Goal: Information Seeking & Learning: Learn about a topic

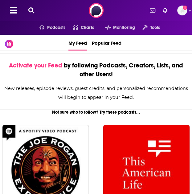
click at [30, 13] on icon at bounding box center [31, 10] width 6 height 6
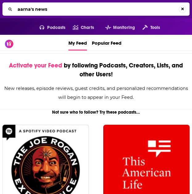
type input "aarna's news"
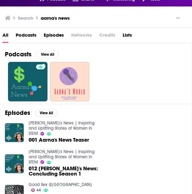
scroll to position [25, 0]
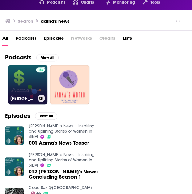
click at [21, 83] on link "[PERSON_NAME]'s News | Inspiring and Uplifting Stories of Women In STEM" at bounding box center [27, 84] width 39 height 39
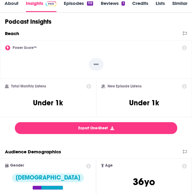
scroll to position [100, 0]
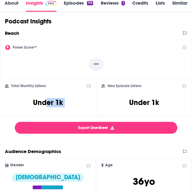
drag, startPoint x: 47, startPoint y: 98, endPoint x: 97, endPoint y: 106, distance: 49.9
click at [97, 106] on div "Power Score™ -- Total Monthly Listens Under 1k New Episode Listens Under 1k" at bounding box center [96, 78] width 192 height 77
click at [97, 106] on div "New Episode Listens Under 1k" at bounding box center [144, 98] width 96 height 39
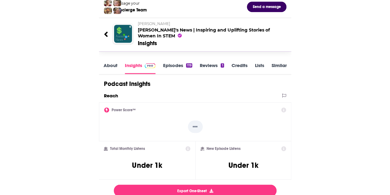
scroll to position [0, 0]
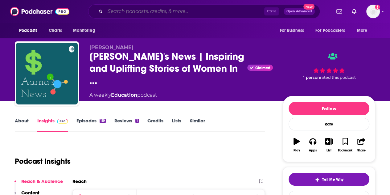
click at [182, 9] on input "Search podcasts, credits, & more..." at bounding box center [184, 11] width 159 height 10
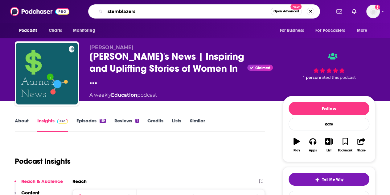
type input "stemblazers"
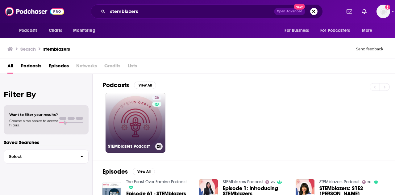
click at [128, 124] on link "26 STEMblazers Podcast" at bounding box center [135, 122] width 60 height 60
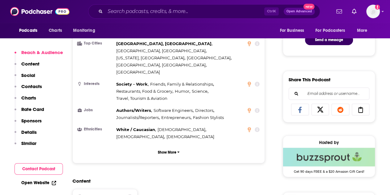
scroll to position [339, 0]
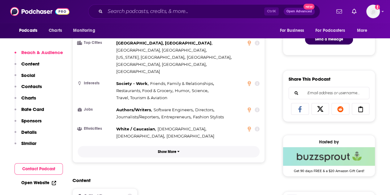
click at [163, 149] on p "Show More" at bounding box center [167, 151] width 18 height 4
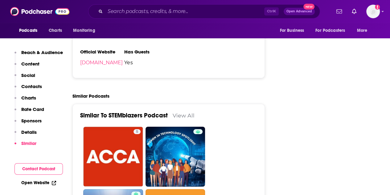
scroll to position [1089, 0]
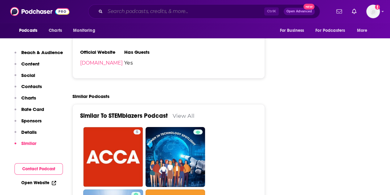
click at [174, 11] on input "Search podcasts, credits, & more..." at bounding box center [184, 11] width 159 height 10
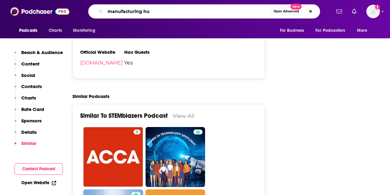
type input "manufacturing hub"
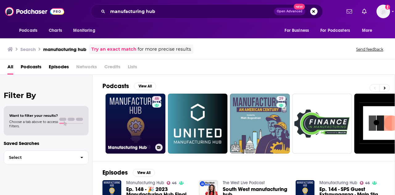
click at [129, 108] on link "46 Manufacturing Hub" at bounding box center [135, 123] width 60 height 60
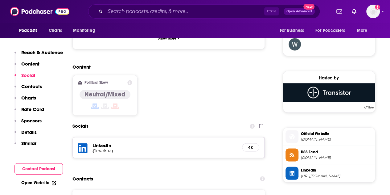
scroll to position [452, 0]
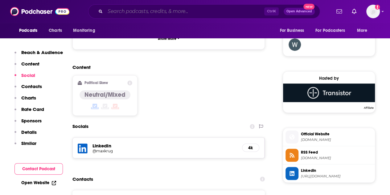
click at [185, 10] on input "Search podcasts, credits, & more..." at bounding box center [184, 11] width 159 height 10
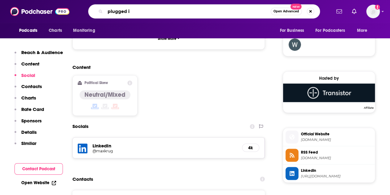
type input "plugged in"
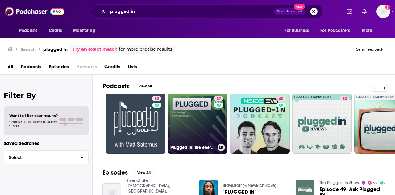
click at [192, 113] on link "57 Plugged In: the energy news podcast" at bounding box center [198, 123] width 60 height 60
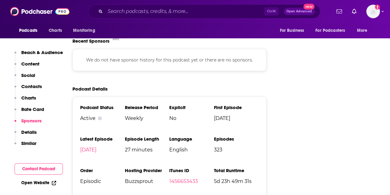
scroll to position [836, 0]
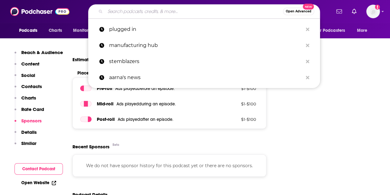
click at [174, 10] on input "Search podcasts, credits, & more..." at bounding box center [194, 11] width 178 height 10
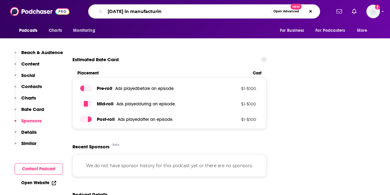
type input "[DATE] in manufacturing"
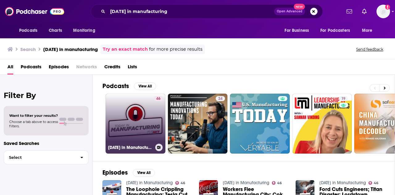
click at [125, 121] on link "46 [DATE] in Manufacturing" at bounding box center [135, 123] width 60 height 60
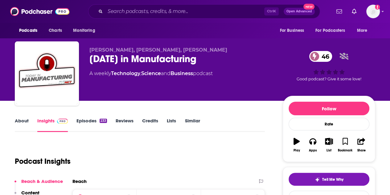
scroll to position [2, 0]
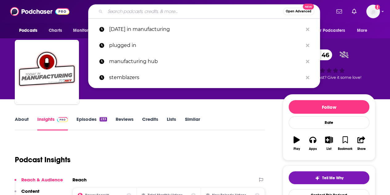
click at [115, 10] on input "Search podcasts, credits, & more..." at bounding box center [194, 11] width 178 height 10
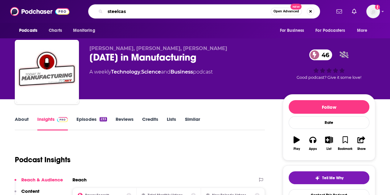
type input "steelcast"
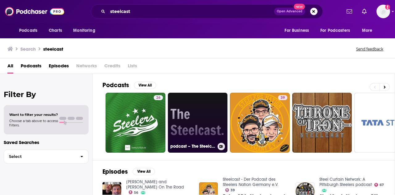
click at [184, 115] on link "podcast – The Steelcast" at bounding box center [198, 122] width 60 height 60
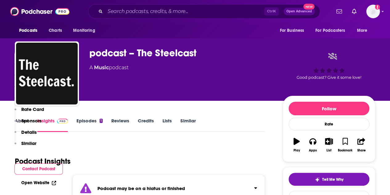
scroll to position [158, 0]
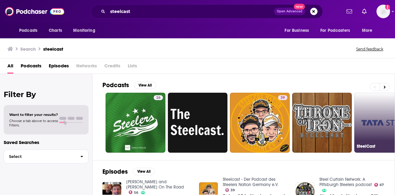
click at [192, 113] on link "1 SteelCast" at bounding box center [384, 122] width 60 height 60
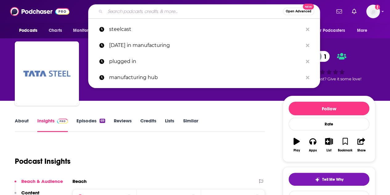
click at [132, 10] on input "Search podcasts, credits, & more..." at bounding box center [194, 11] width 178 height 10
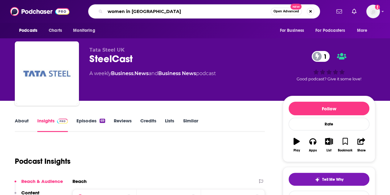
type input "women in stem"
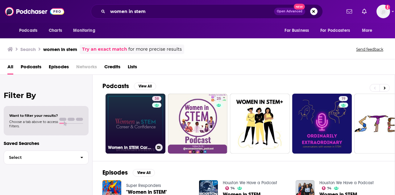
click at [136, 108] on link "38 Women In STEM Career & Confidence" at bounding box center [135, 123] width 60 height 60
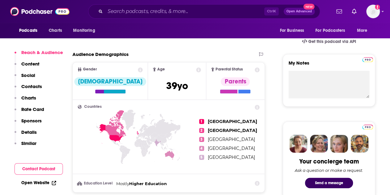
scroll to position [196, 0]
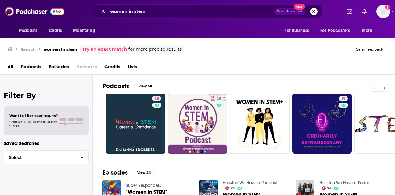
click at [192, 85] on button at bounding box center [384, 88] width 10 height 8
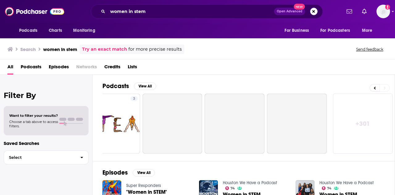
scroll to position [0, 274]
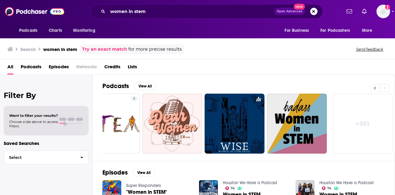
click at [192, 88] on button at bounding box center [374, 88] width 10 height 8
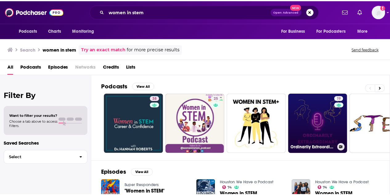
scroll to position [0, 0]
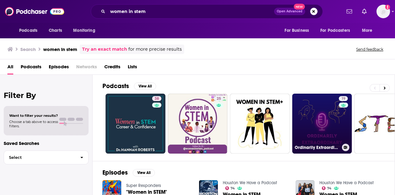
click at [192, 128] on link "19 Ordinarily Extraordinary - Conversations with women in STEM" at bounding box center [322, 123] width 60 height 60
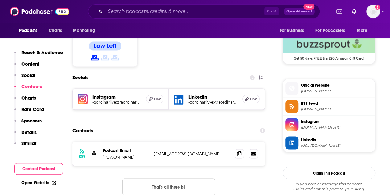
scroll to position [502, 0]
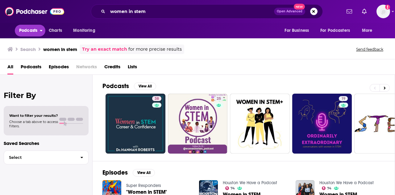
click at [38, 29] on button "Podcasts" at bounding box center [30, 31] width 31 height 12
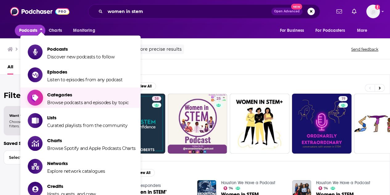
click at [70, 97] on span "Categories" at bounding box center [88, 95] width 82 height 6
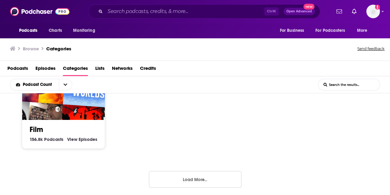
scroll to position [0, 0]
click at [159, 177] on button "Load More..." at bounding box center [195, 178] width 92 height 17
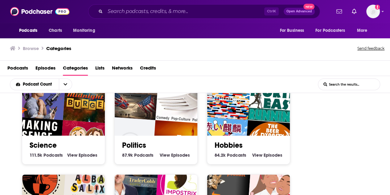
scroll to position [717, 0]
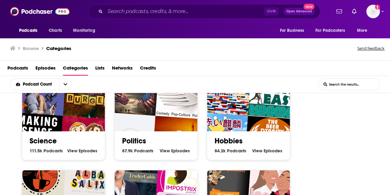
click at [46, 123] on img "Making Sense with Sam Harris" at bounding box center [36, 138] width 53 height 53
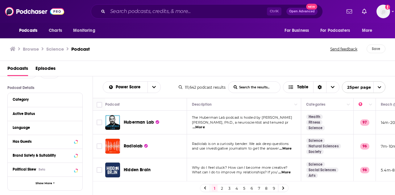
scroll to position [42, 0]
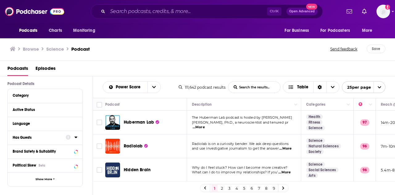
click at [45, 138] on div "Has Guests" at bounding box center [37, 137] width 49 height 4
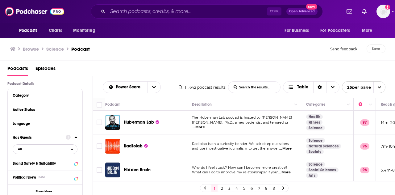
click at [62, 145] on span "All" at bounding box center [42, 149] width 58 height 8
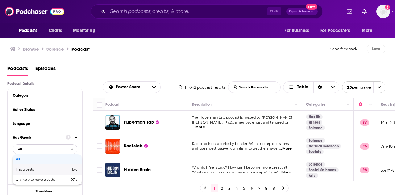
click at [59, 168] on span "15k" at bounding box center [64, 168] width 25 height 3
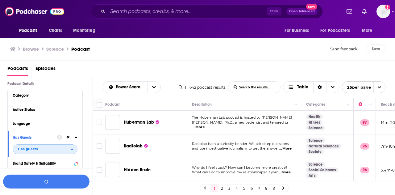
scroll to position [57, 0]
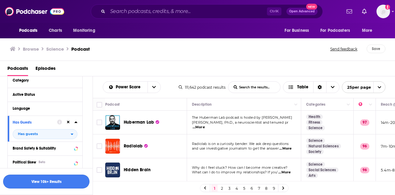
click at [45, 180] on button "View 10k+ Results" at bounding box center [46, 181] width 86 height 14
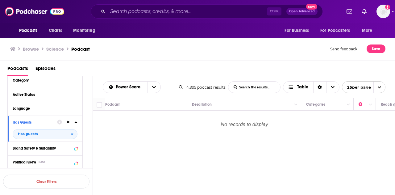
click at [69, 121] on icon at bounding box center [68, 122] width 3 height 3
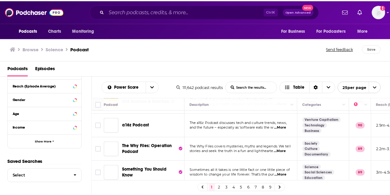
scroll to position [330, 0]
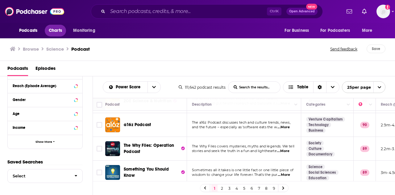
click at [58, 31] on span "Charts" at bounding box center [55, 30] width 13 height 9
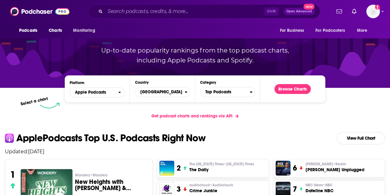
scroll to position [55, 0]
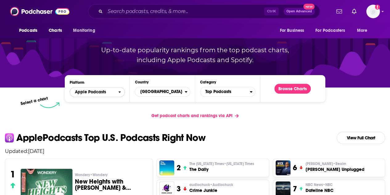
click at [94, 92] on span "Apple Podcasts" at bounding box center [90, 92] width 31 height 4
click at [92, 110] on span "Spotify" at bounding box center [96, 111] width 47 height 4
click at [144, 92] on span "[GEOGRAPHIC_DATA]" at bounding box center [159, 91] width 49 height 10
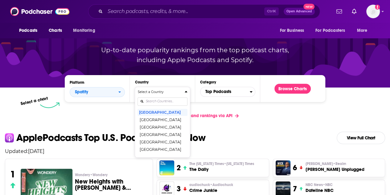
scroll to position [0, 0]
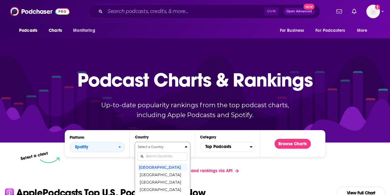
click at [162, 157] on div "Select a Country [GEOGRAPHIC_DATA] [GEOGRAPHIC_DATA] [GEOGRAPHIC_DATA] [GEOGRAP…" at bounding box center [162, 176] width 50 height 65
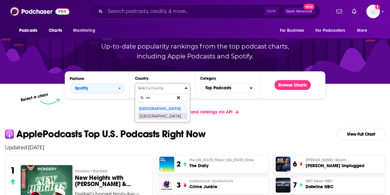
type input "uni"
click at [163, 115] on button "[GEOGRAPHIC_DATA]" at bounding box center [162, 115] width 50 height 7
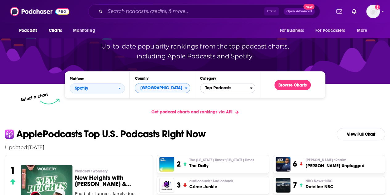
click at [192, 86] on span "Top Podcasts" at bounding box center [224, 88] width 49 height 10
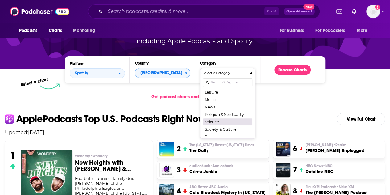
scroll to position [61, 0]
click at [192, 119] on button "Science" at bounding box center [228, 120] width 50 height 7
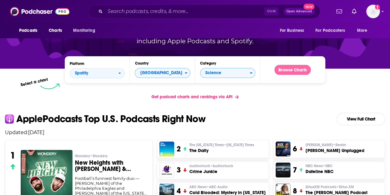
click at [192, 69] on button "Browse Charts" at bounding box center [292, 70] width 36 height 10
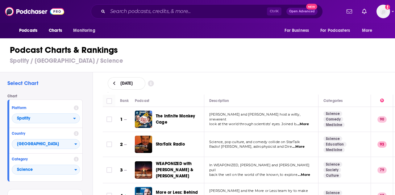
click at [192, 122] on span "...More" at bounding box center [302, 123] width 12 height 5
click at [186, 64] on h3 "Spotify / [GEOGRAPHIC_DATA] / Science" at bounding box center [200, 61] width 380 height 8
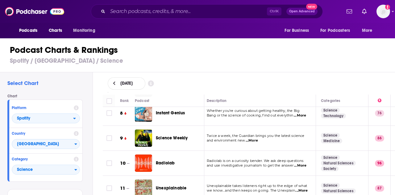
scroll to position [184, 2]
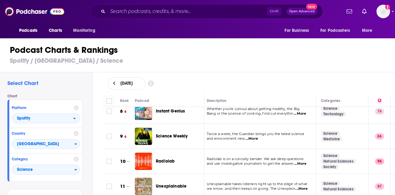
click at [192, 137] on span "...More" at bounding box center [251, 138] width 12 height 5
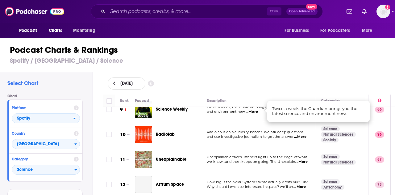
scroll to position [211, 2]
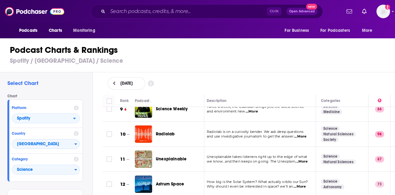
click at [192, 135] on span "...More" at bounding box center [300, 136] width 12 height 5
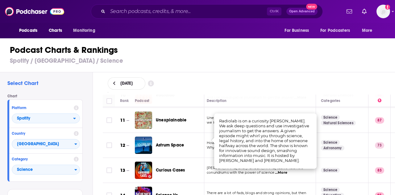
scroll to position [204, 2]
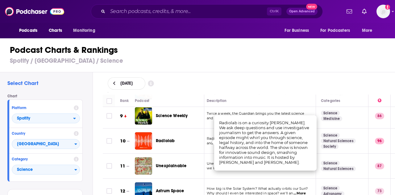
click at [192, 141] on span "and use investigative journalism to get the answer" at bounding box center [250, 143] width 87 height 4
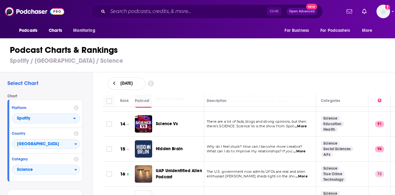
scroll to position [321, 2]
click at [192, 125] on span "...More" at bounding box center [300, 125] width 12 height 5
click at [192, 120] on div "Science Vs" at bounding box center [183, 123] width 54 height 6
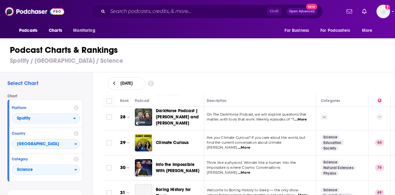
scroll to position [703, 2]
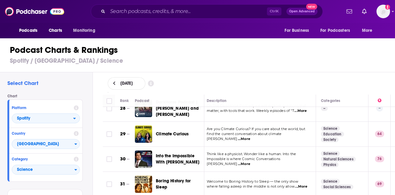
click at [192, 136] on span "...More" at bounding box center [244, 138] width 12 height 5
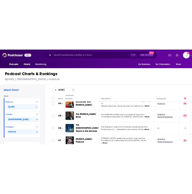
scroll to position [1105, 1]
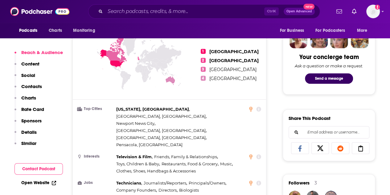
scroll to position [301, 0]
